Goal: Find contact information: Find contact information

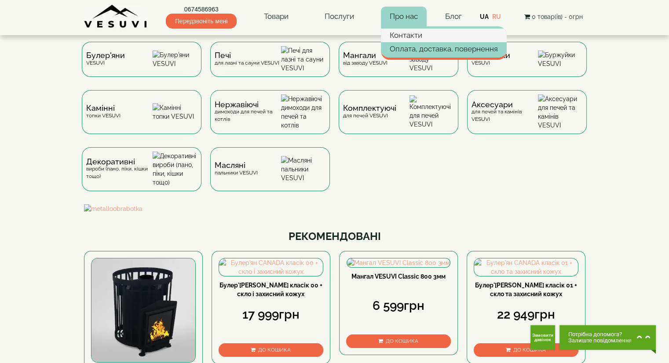
click at [405, 34] on link "Контакти" at bounding box center [444, 35] width 126 height 13
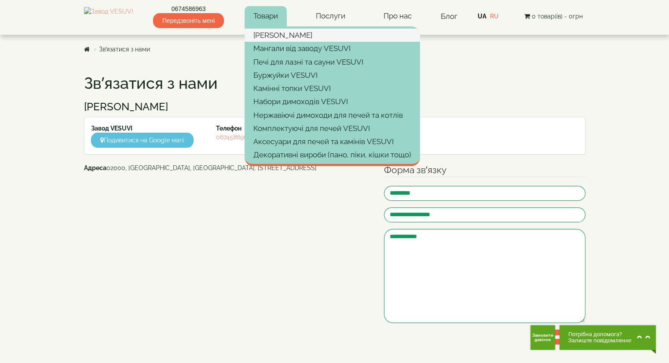
click at [306, 36] on link "[PERSON_NAME]" at bounding box center [332, 35] width 175 height 13
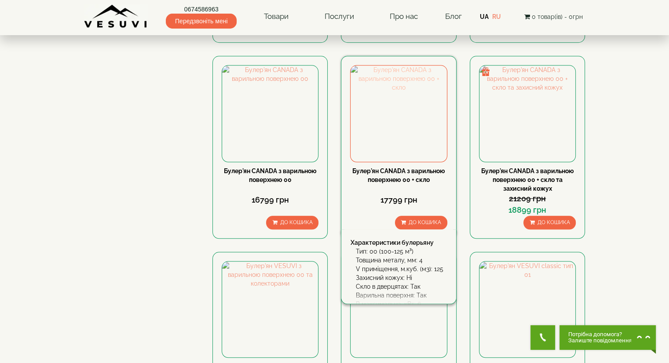
scroll to position [967, 0]
